Goal: Task Accomplishment & Management: Manage account settings

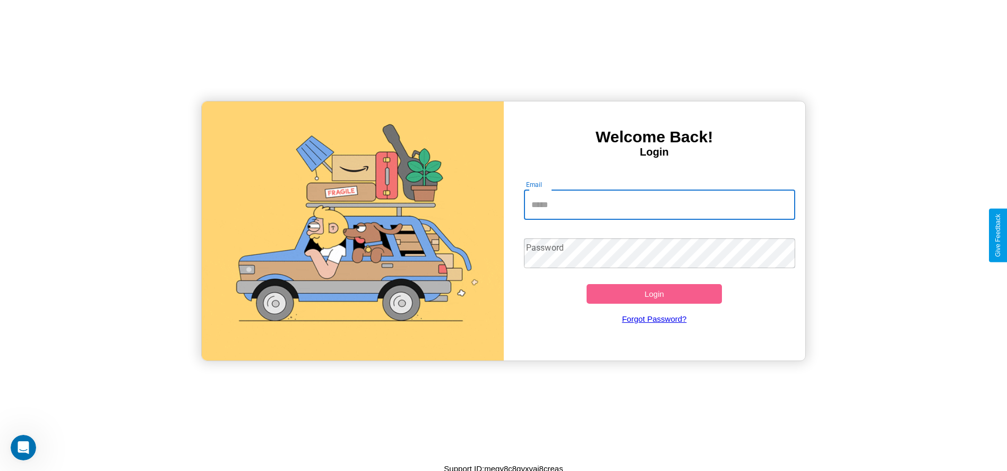
click at [659, 204] on input "Email" at bounding box center [659, 205] width 271 height 30
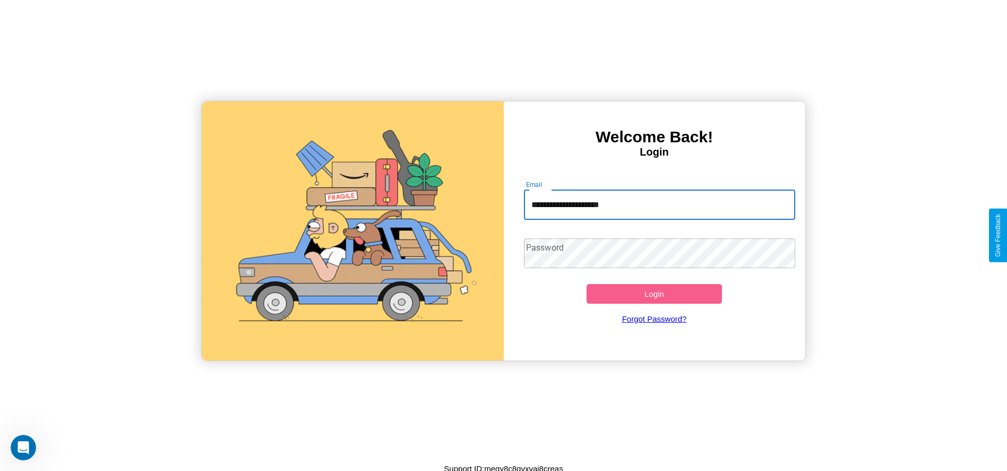
type input "**********"
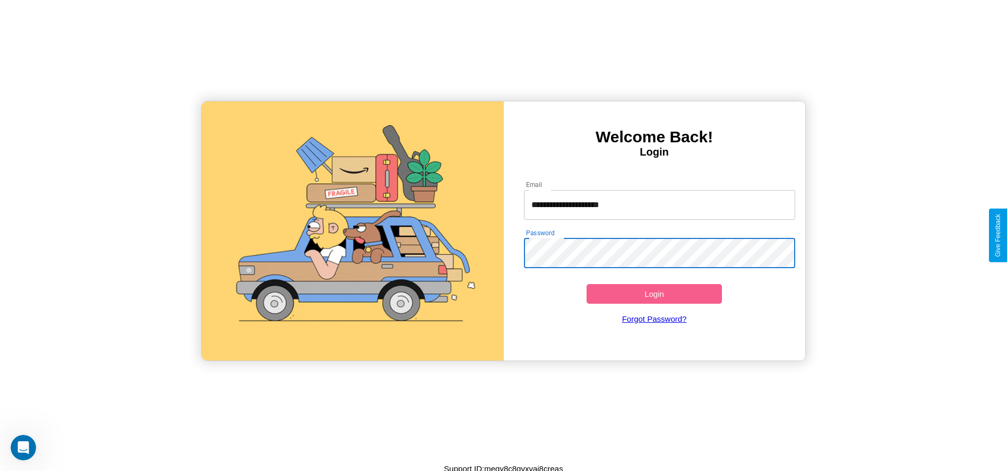
click at [654, 293] on button "Login" at bounding box center [654, 294] width 136 height 20
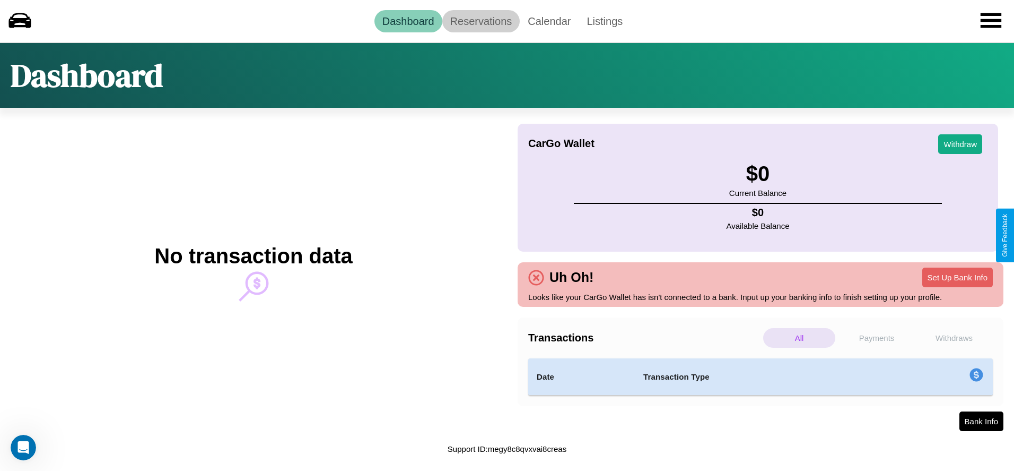
click at [481, 21] on link "Reservations" at bounding box center [482, 21] width 78 height 22
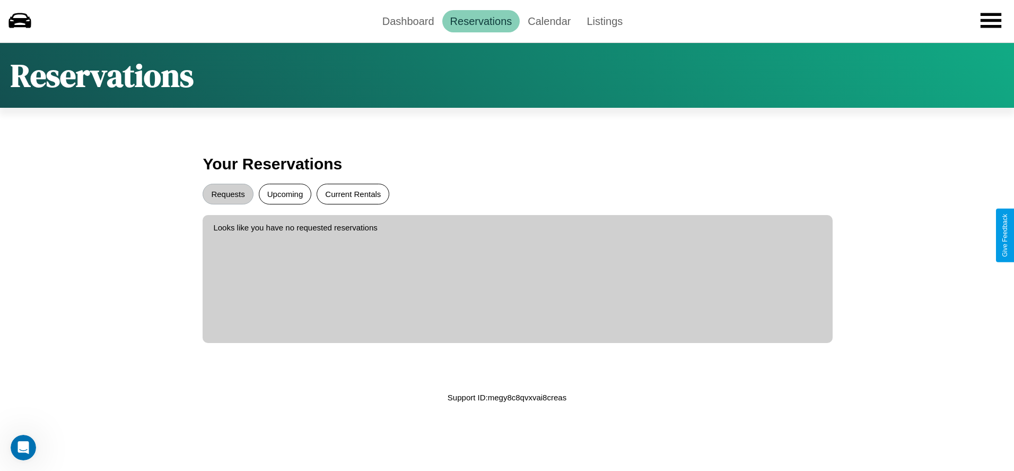
click at [353, 194] on button "Current Rentals" at bounding box center [353, 194] width 73 height 21
click at [228, 194] on button "Requests" at bounding box center [228, 194] width 50 height 21
click at [408, 21] on link "Dashboard" at bounding box center [409, 21] width 68 height 22
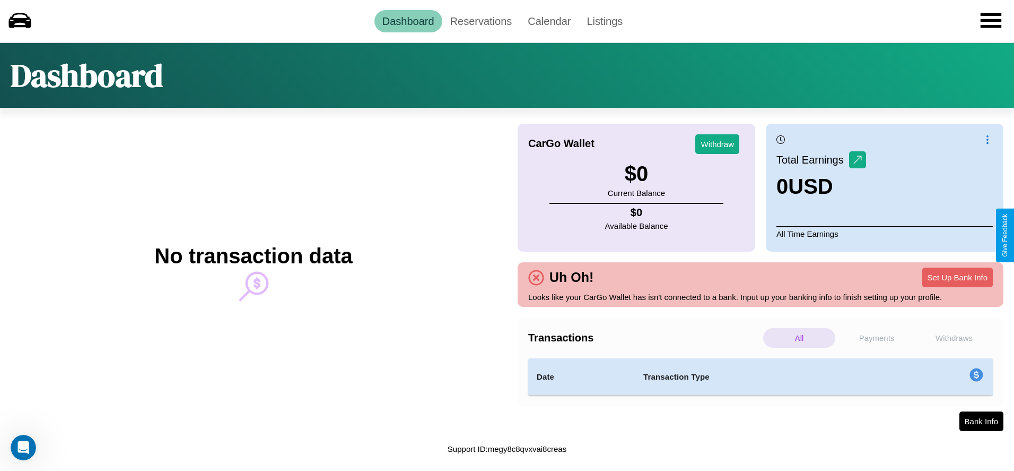
click at [955, 337] on p "Withdraws" at bounding box center [954, 338] width 72 height 20
click at [877, 337] on p "Payments" at bounding box center [877, 338] width 72 height 20
click at [955, 337] on p "Withdraws" at bounding box center [954, 338] width 72 height 20
